Goal: Task Accomplishment & Management: Manage account settings

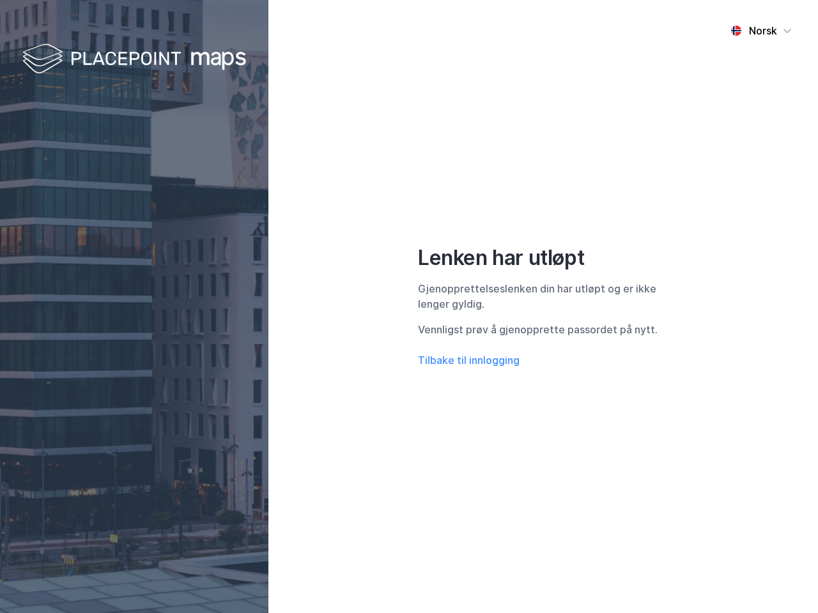
click at [409, 307] on div "Norsk Lenken har utløpt Gjenopprettelseslenken din har utløpt og er ikke lenger…" at bounding box center [542, 306] width 549 height 613
click at [134, 59] on img at bounding box center [134, 60] width 224 height 38
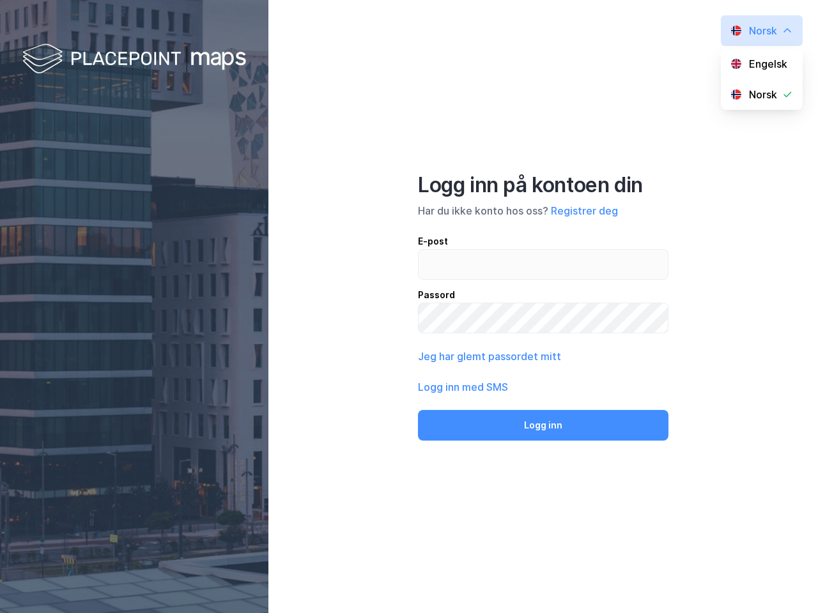
click at [468, 360] on button "Jeg har glemt passordet mitt" at bounding box center [489, 356] width 143 height 15
